Goal: Navigation & Orientation: Find specific page/section

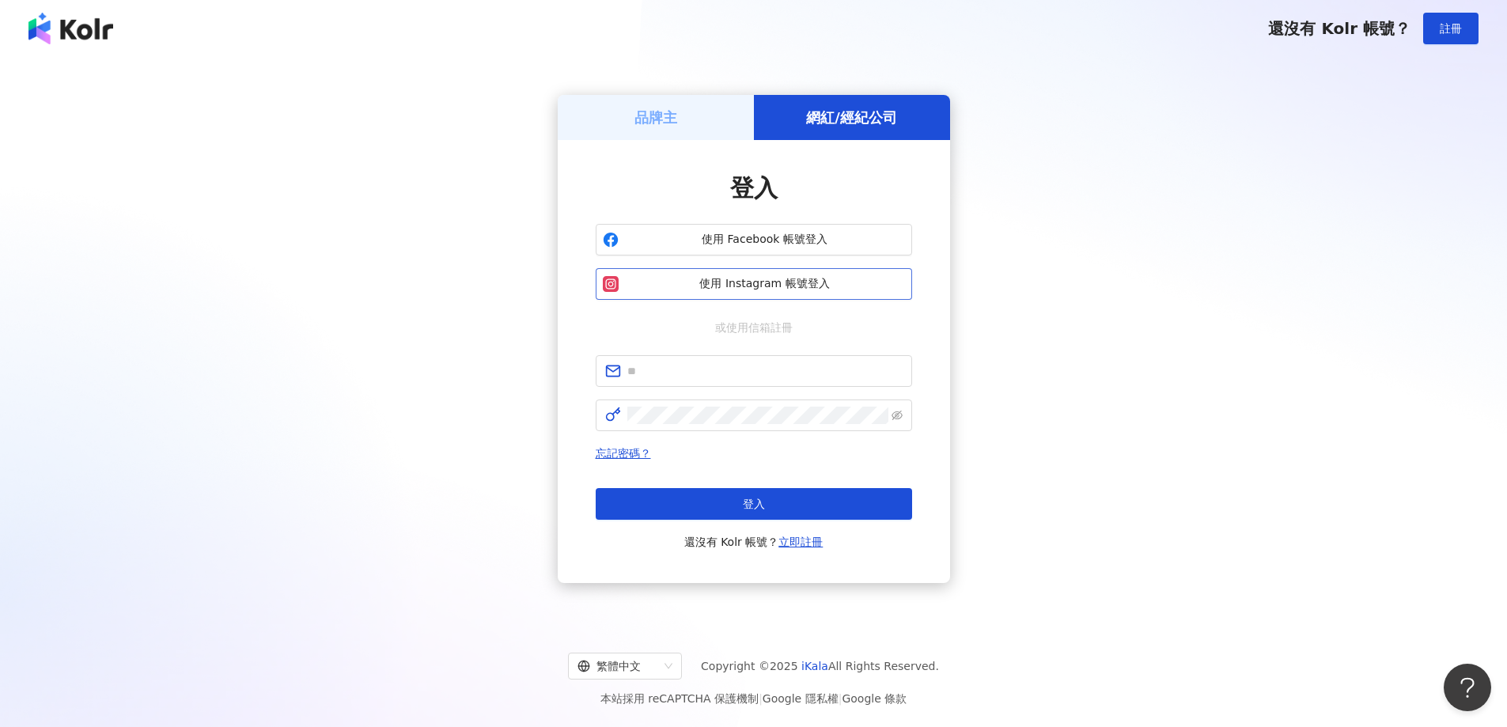
click at [740, 287] on span "使用 Instagram 帳號登入" at bounding box center [765, 284] width 280 height 16
click at [868, 726] on html "還沒有 Kolr 帳號？ 註冊 品牌主 網紅/經紀公司 登入 使用 Facebook 帳號登入 使用 Instagram 帳號登入 或使用信箱註冊 忘記密碼？…" at bounding box center [753, 363] width 1507 height 727
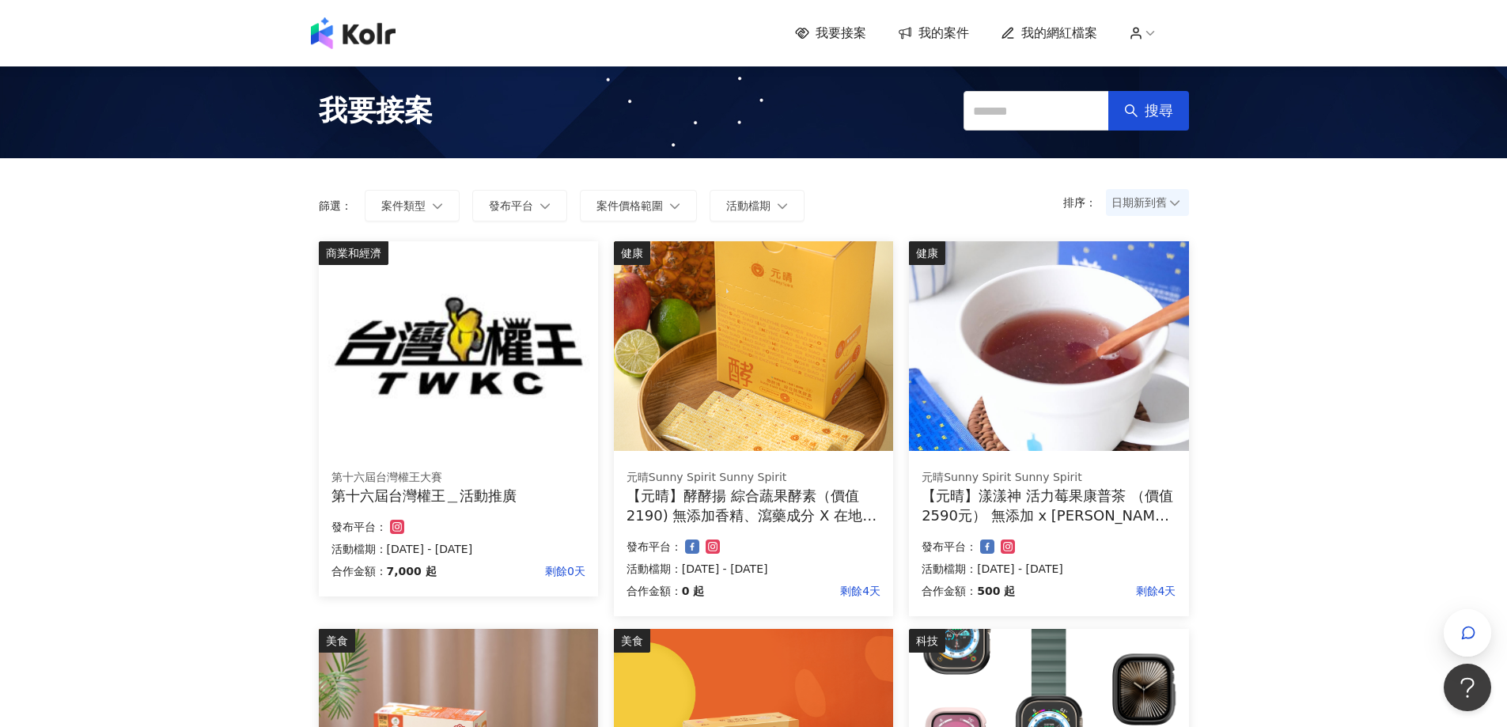
click at [1152, 206] on span "日期新到舊" at bounding box center [1148, 203] width 72 height 24
click at [1161, 285] on div "日期新到舊" at bounding box center [1148, 289] width 58 height 17
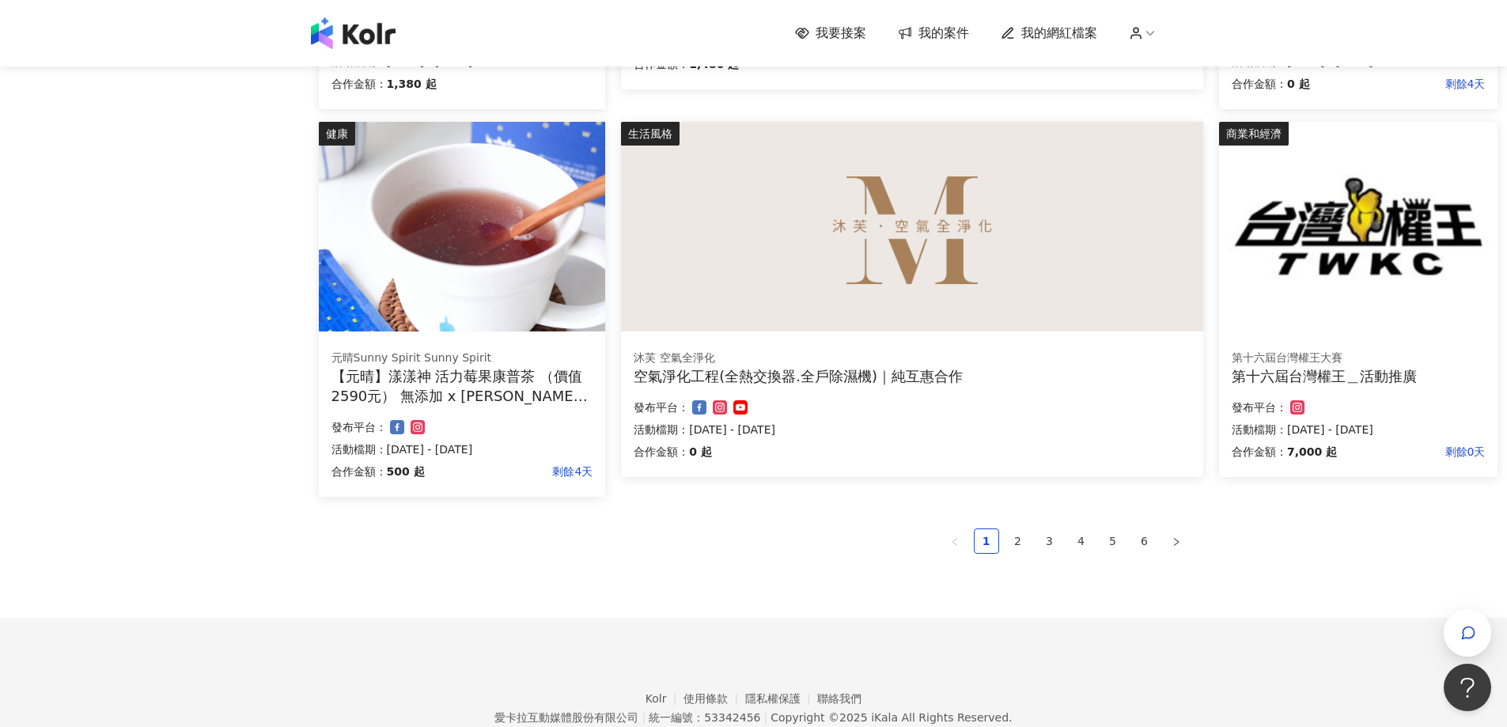
scroll to position [949, 0]
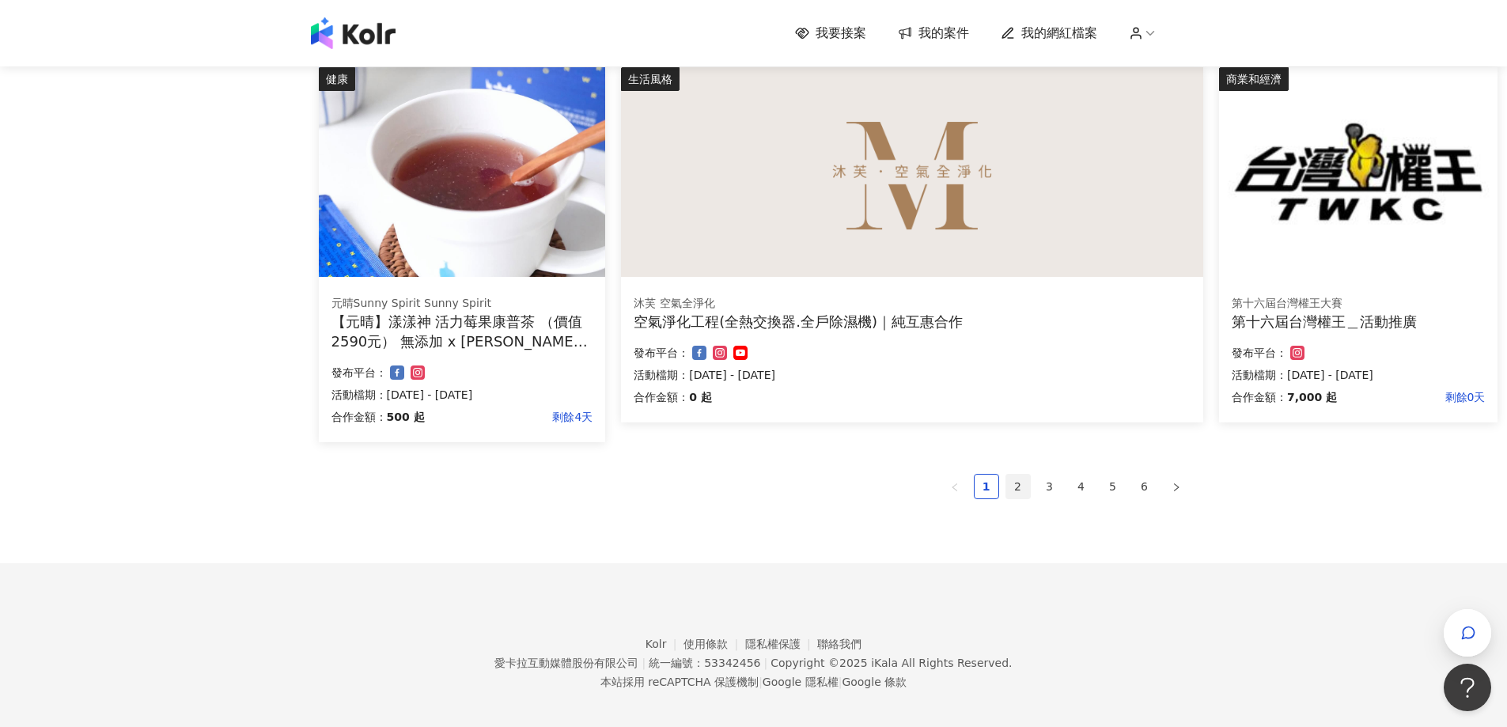
click at [1024, 489] on link "2" at bounding box center [1018, 487] width 24 height 24
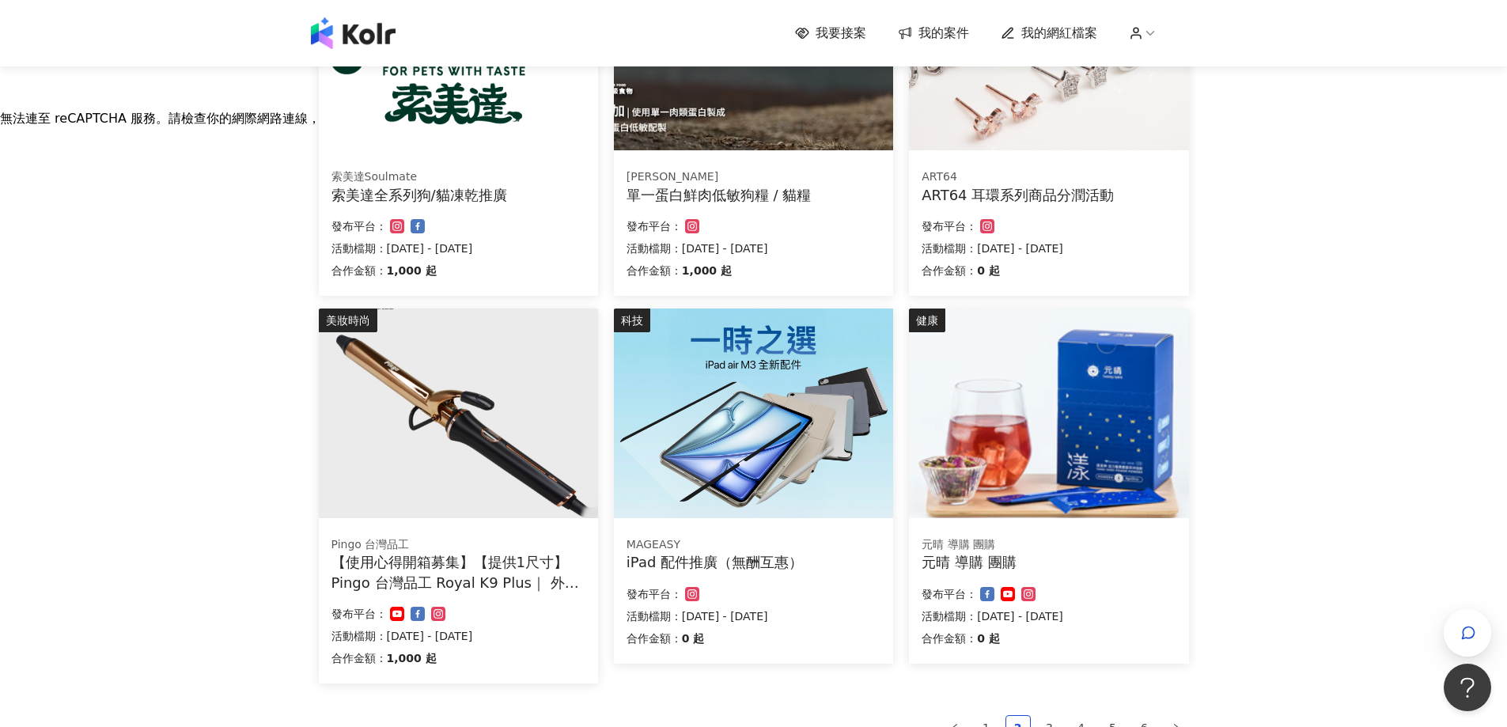
scroll to position [870, 0]
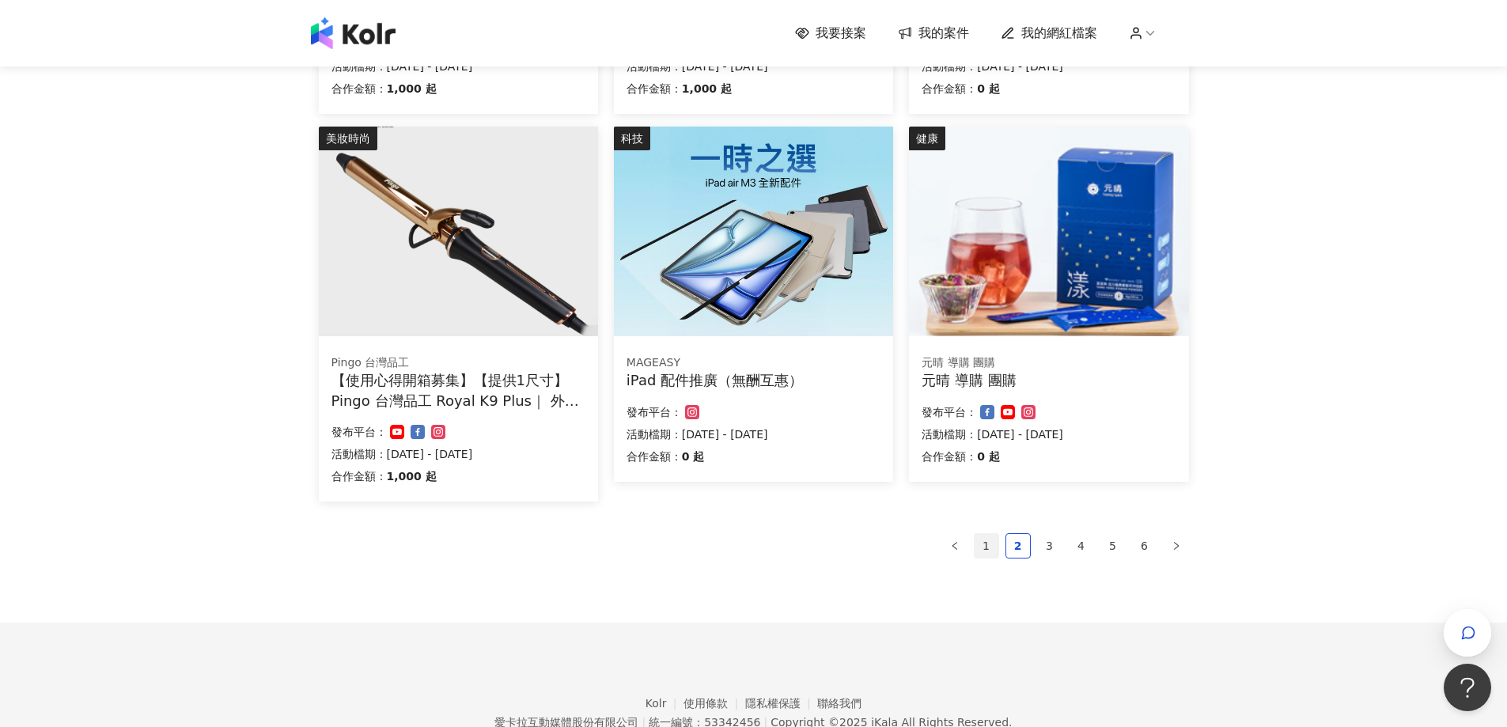
click at [997, 548] on link "1" at bounding box center [987, 546] width 24 height 24
